Goal: Navigation & Orientation: Find specific page/section

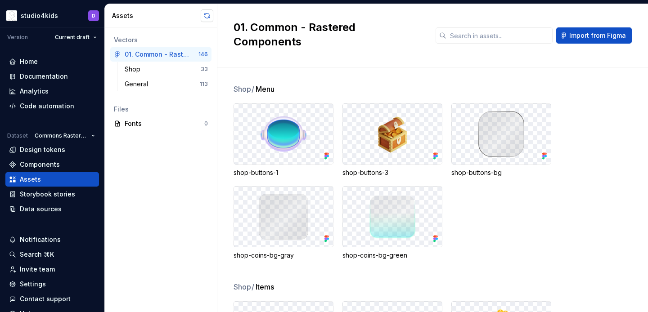
click at [208, 20] on button "button" at bounding box center [207, 15] width 13 height 13
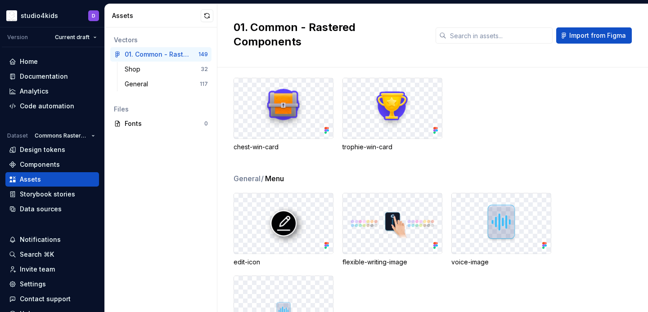
scroll to position [1241, 0]
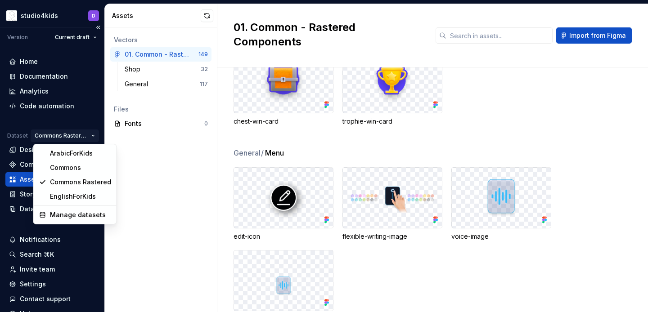
click at [68, 135] on html "studio4kids D Version Current draft Home Documentation Analytics Code automatio…" at bounding box center [324, 156] width 648 height 312
click at [70, 166] on div "Commons" at bounding box center [80, 167] width 61 height 9
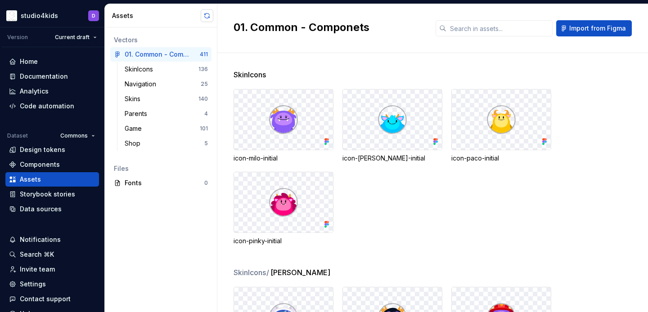
click at [207, 16] on button "button" at bounding box center [207, 15] width 13 height 13
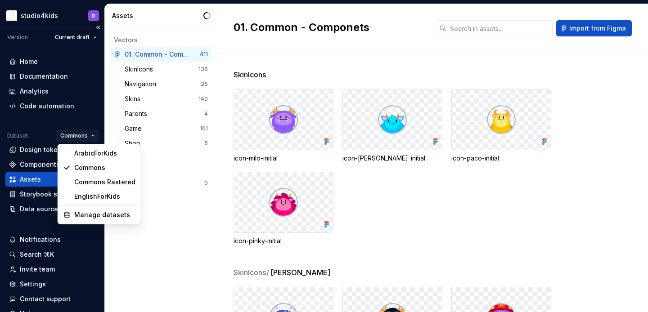
click at [83, 138] on html "studio4kids D Version Current draft Home Documentation Analytics Code automatio…" at bounding box center [324, 156] width 648 height 312
